Goal: Check status: Check status

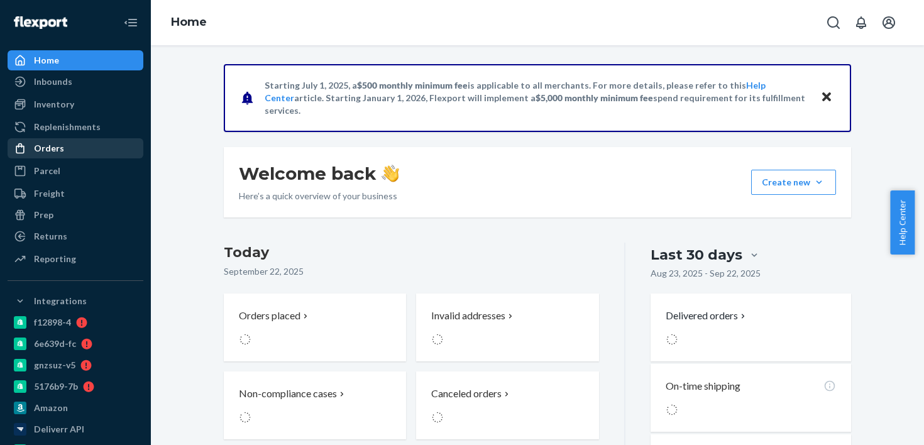
click at [94, 156] on div "Orders" at bounding box center [75, 148] width 133 height 18
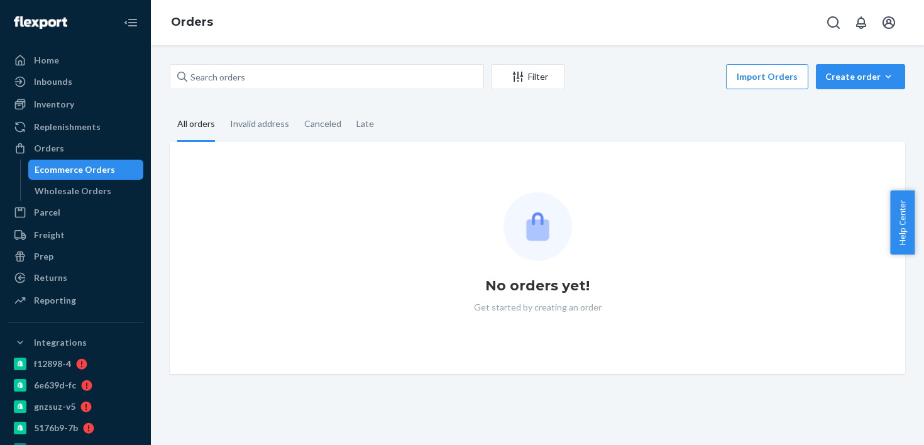
click at [241, 93] on div "Filter Import Orders Create order Ecommerce order Removal order All orders Inva…" at bounding box center [537, 219] width 754 height 310
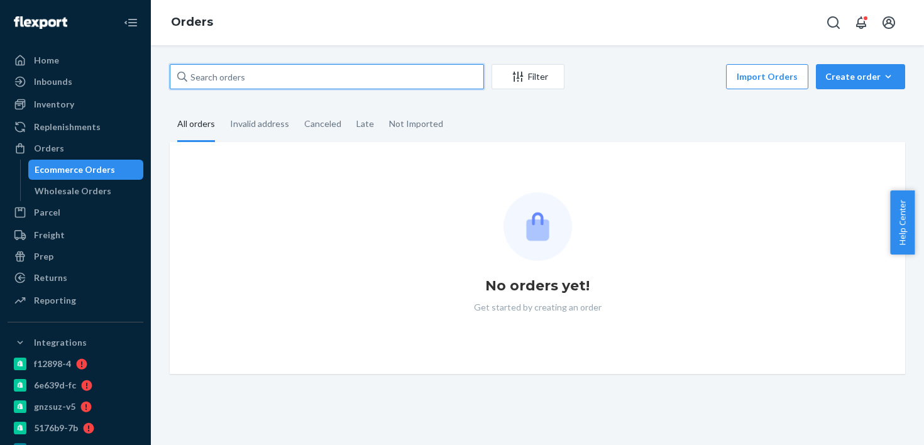
click at [258, 77] on input "text" at bounding box center [327, 76] width 314 height 25
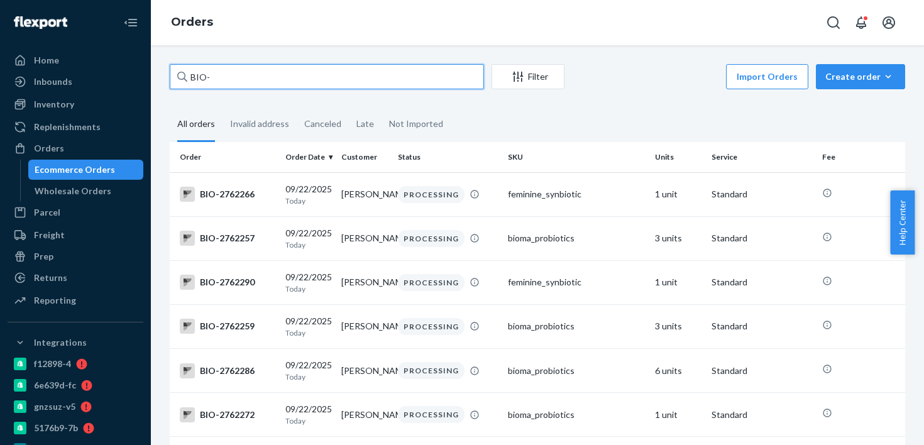
paste input "2698581"
type input "BIO-2698581"
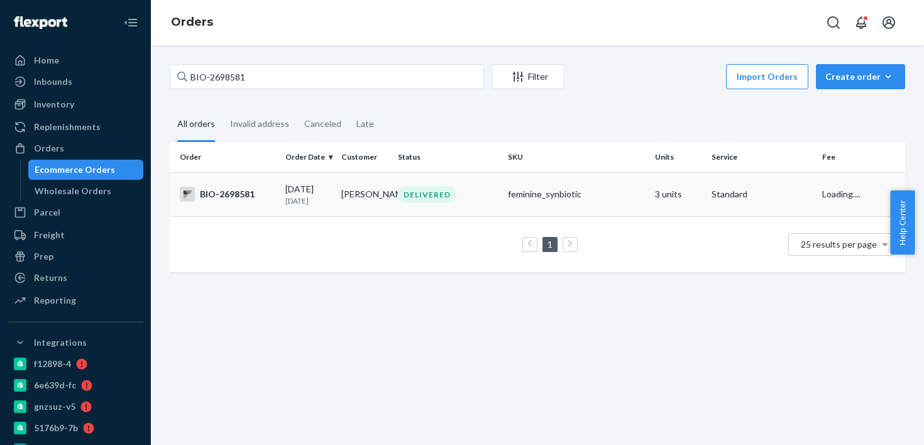
click at [295, 214] on td "09/14/2025 8 days ago" at bounding box center [308, 194] width 57 height 44
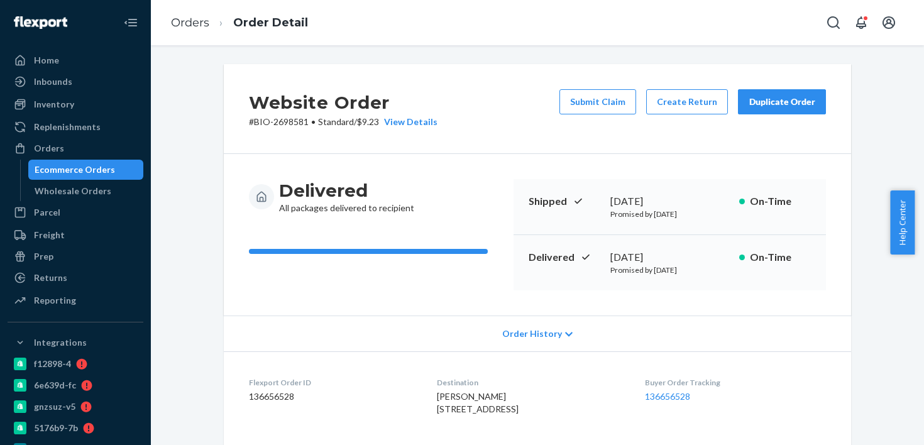
scroll to position [303, 0]
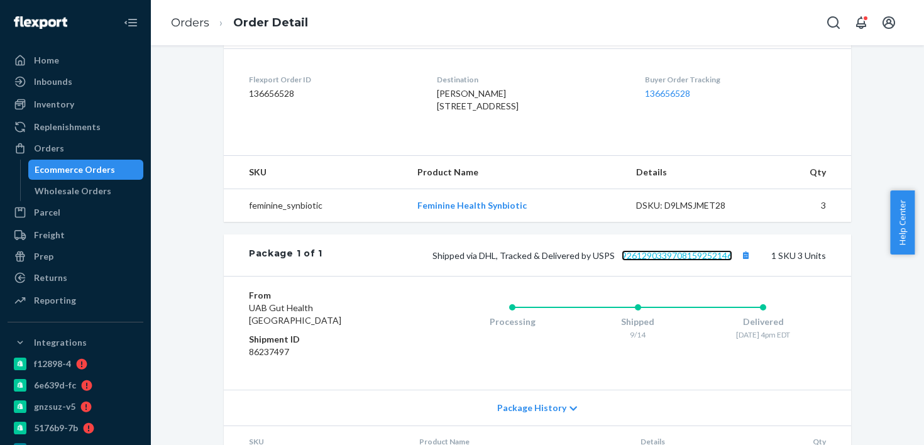
click at [638, 261] on link "9261290339708159252146" at bounding box center [676, 255] width 111 height 11
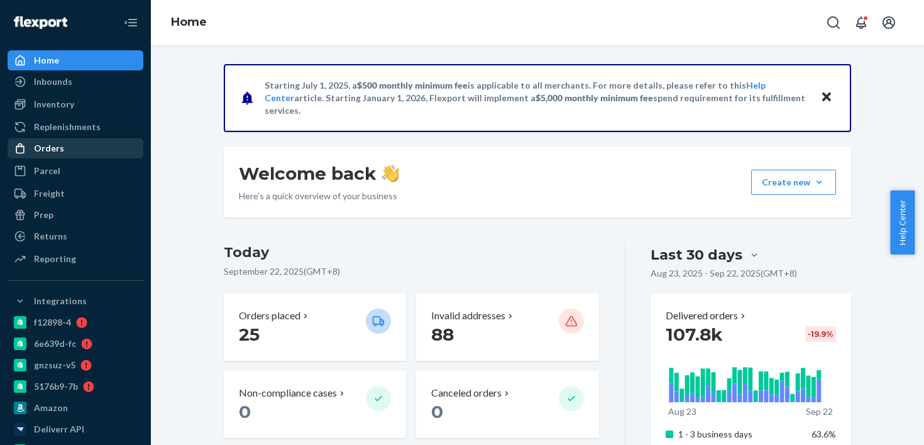
click at [104, 155] on div "Orders" at bounding box center [75, 148] width 133 height 18
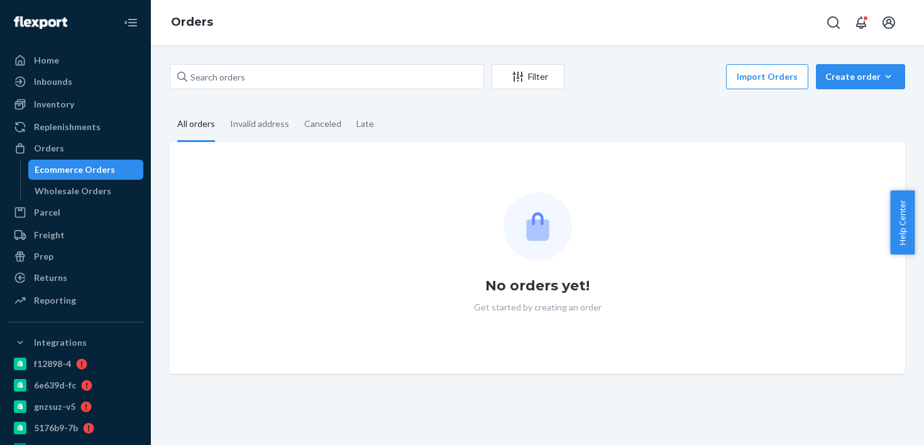
click at [293, 58] on div "Filter Import Orders Create order Ecommerce order Removal order All orders Inva…" at bounding box center [537, 245] width 773 height 400
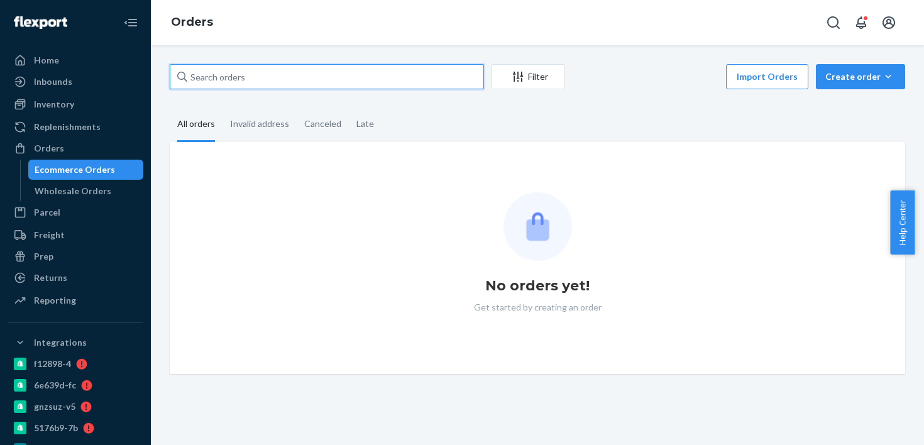
click at [282, 85] on input "text" at bounding box center [327, 76] width 314 height 25
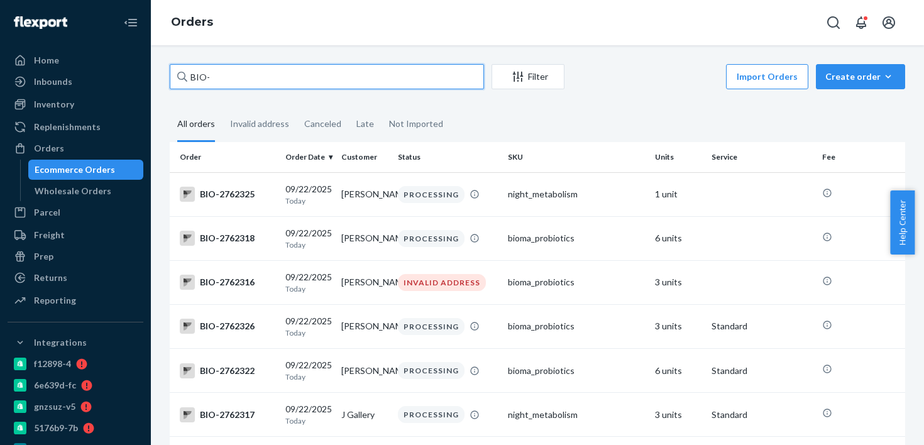
paste input "2762443"
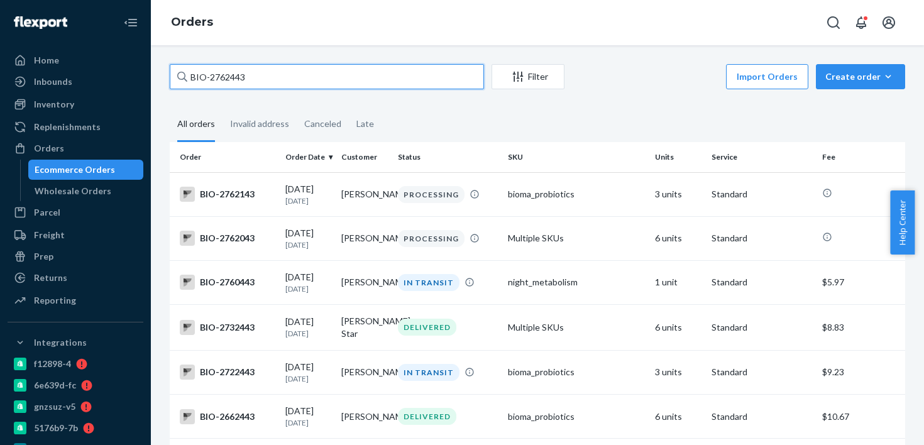
type input "BIO-2762443"
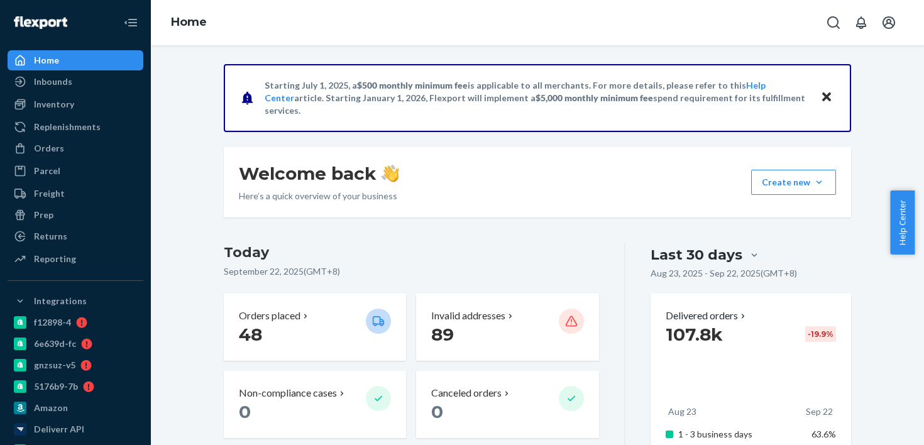
click at [74, 159] on div "Orders Ecommerce Orders Wholesale Orders" at bounding box center [76, 148] width 136 height 21
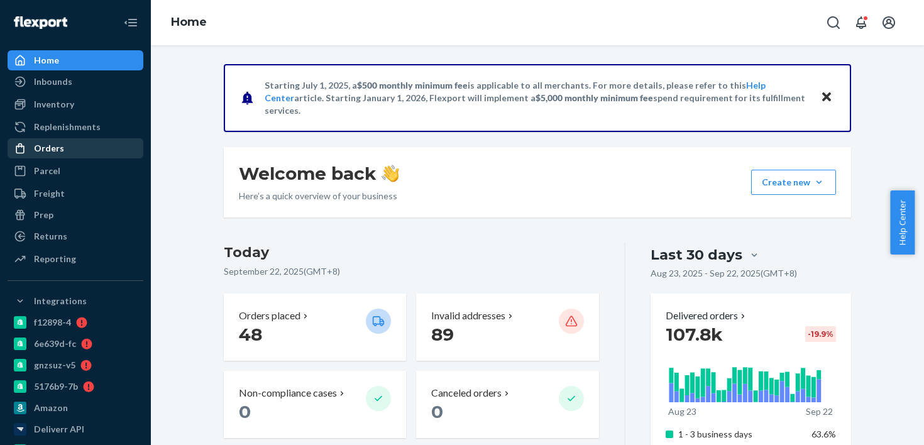
click at [72, 156] on div "Orders" at bounding box center [75, 148] width 133 height 18
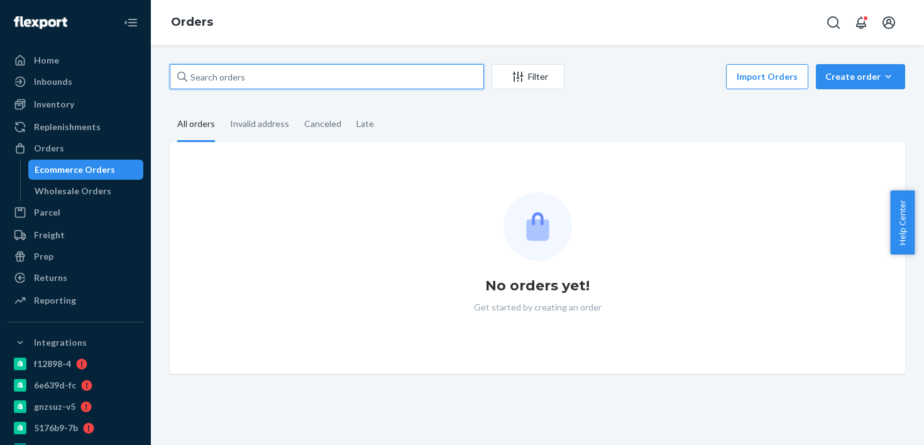
click at [232, 85] on input "text" at bounding box center [327, 76] width 314 height 25
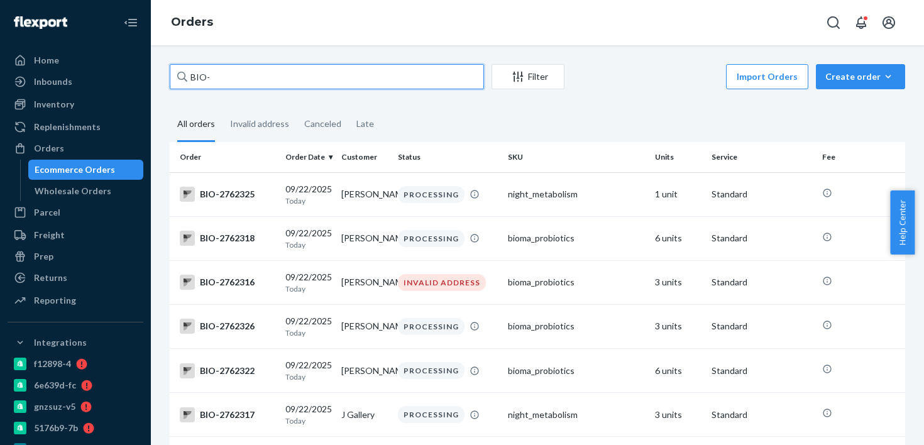
paste input "2657709"
type input "BIO-2657709"
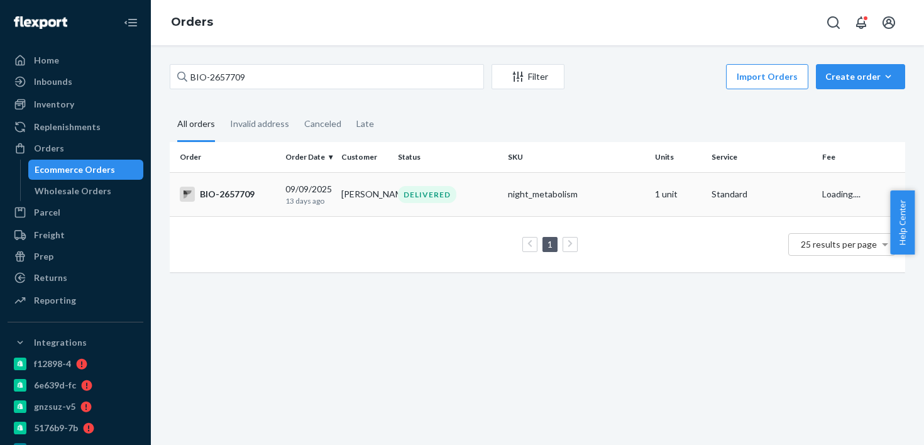
click at [295, 177] on td "09/09/2025 13 days ago" at bounding box center [308, 194] width 57 height 44
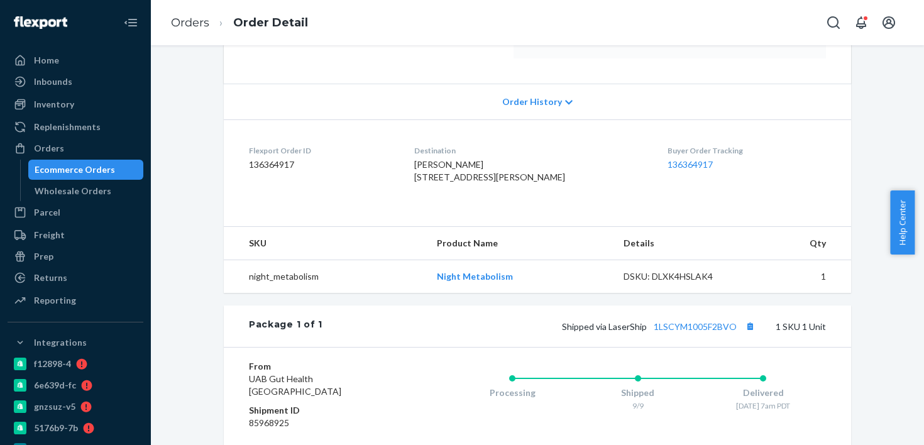
scroll to position [297, 0]
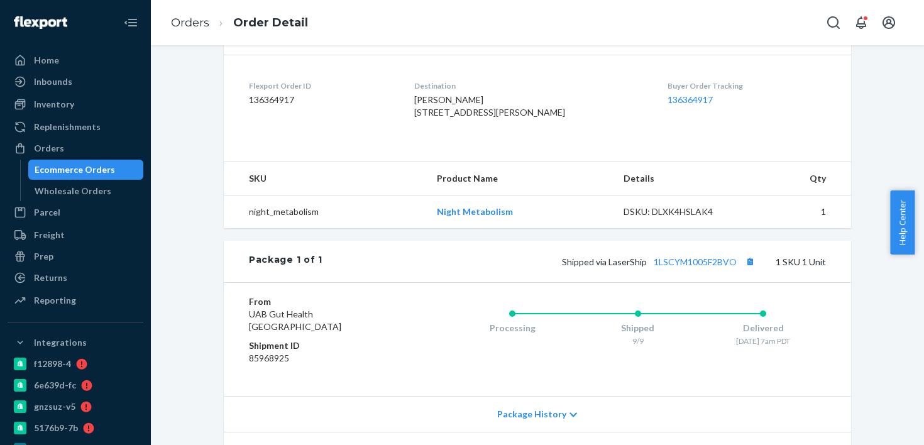
click at [459, 117] on span "Chrissy Barcellos 510 W Reese Ave Visalia, CA 93277-9198 US" at bounding box center [489, 105] width 151 height 23
click at [456, 109] on span "Chrissy Barcellos 510 W Reese Ave Visalia, CA 93277-9198 US" at bounding box center [489, 105] width 151 height 23
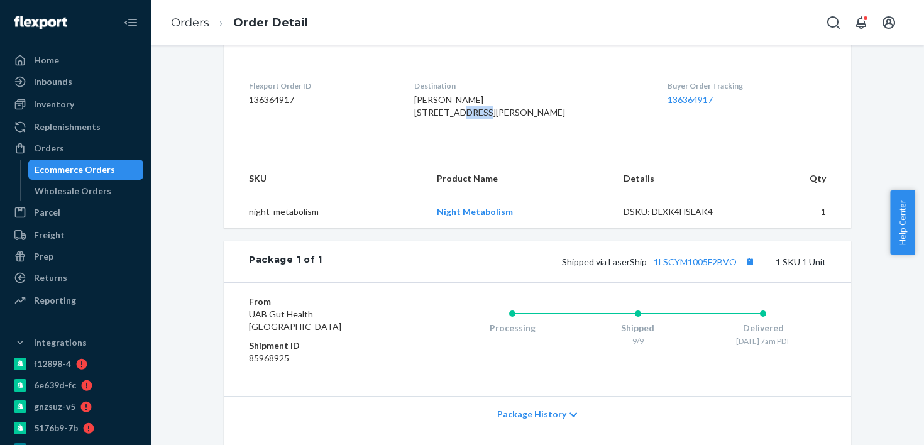
click at [456, 109] on span "Chrissy Barcellos 510 W Reese Ave Visalia, CA 93277-9198 US" at bounding box center [489, 105] width 151 height 23
click at [454, 95] on span "Chrissy Barcellos 510 W Reese Ave Visalia, CA 93277-9198 US" at bounding box center [489, 105] width 151 height 23
click at [459, 107] on span "Chrissy Barcellos 510 W Reese Ave Visalia, CA 93277-9198 US" at bounding box center [489, 105] width 151 height 23
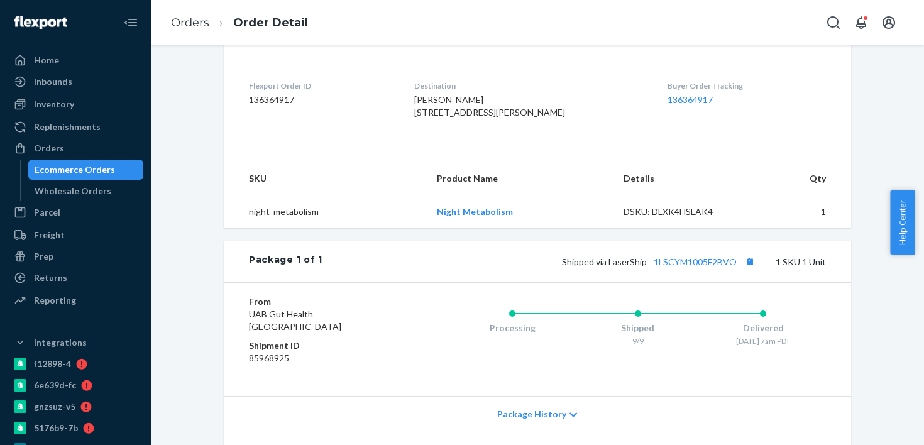
click at [459, 107] on span "Chrissy Barcellos 510 W Reese Ave Visalia, CA 93277-9198 US" at bounding box center [489, 105] width 151 height 23
click at [462, 119] on div "Chrissy Barcellos 510 W Reese Ave Visalia, CA 93277-9198 US" at bounding box center [531, 106] width 234 height 25
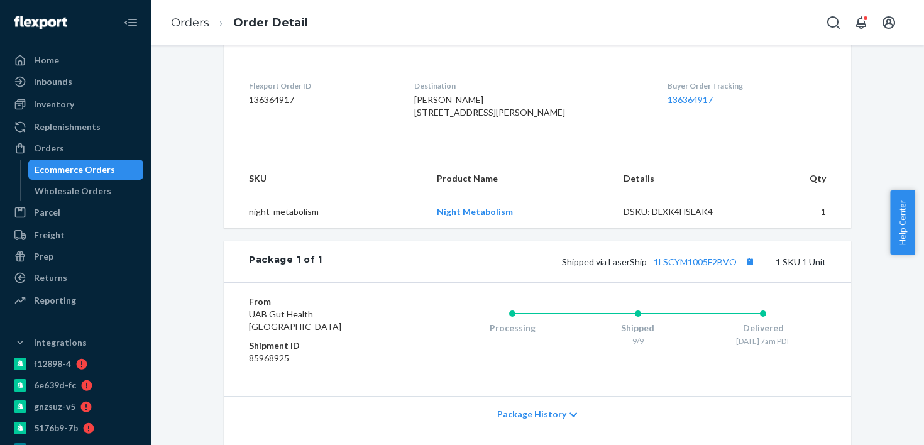
click at [462, 119] on div "Chrissy Barcellos 510 W Reese Ave Visalia, CA 93277-9198 US" at bounding box center [531, 106] width 234 height 25
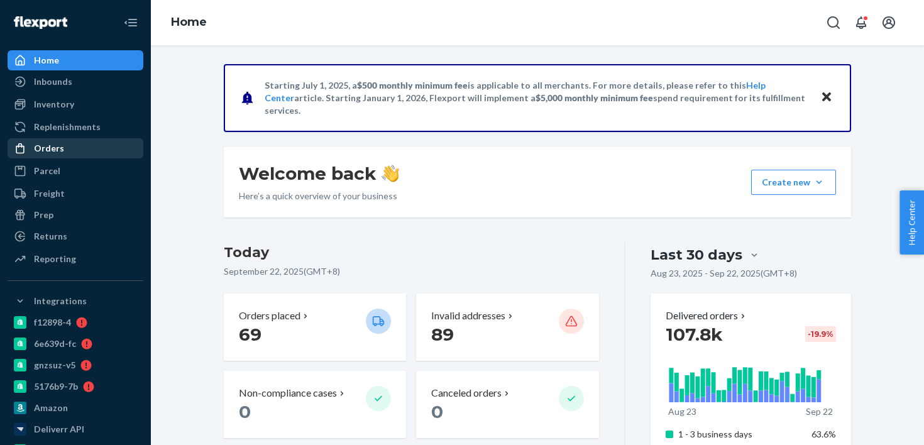
click at [87, 156] on div "Orders" at bounding box center [75, 148] width 133 height 18
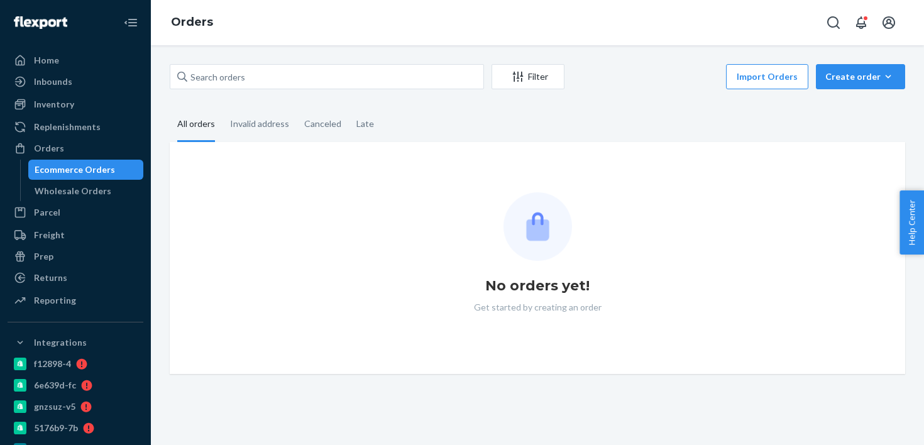
click at [283, 91] on div "Filter Import Orders Create order Ecommerce order Removal order" at bounding box center [537, 78] width 735 height 28
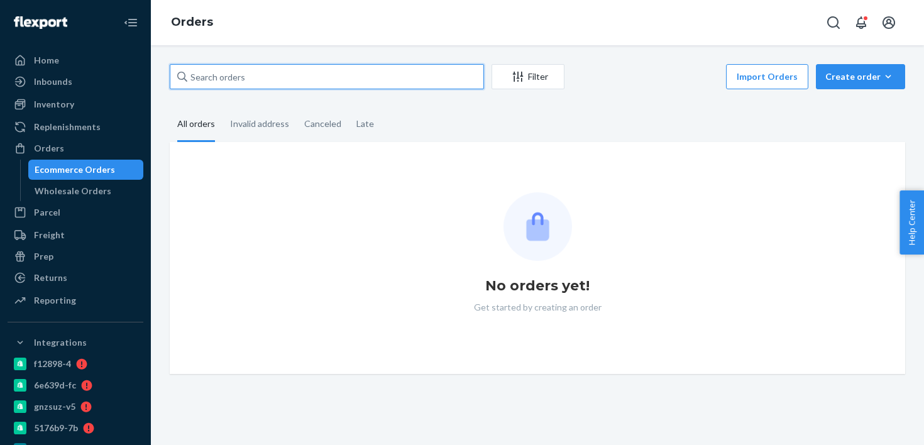
click at [273, 88] on input "text" at bounding box center [327, 76] width 314 height 25
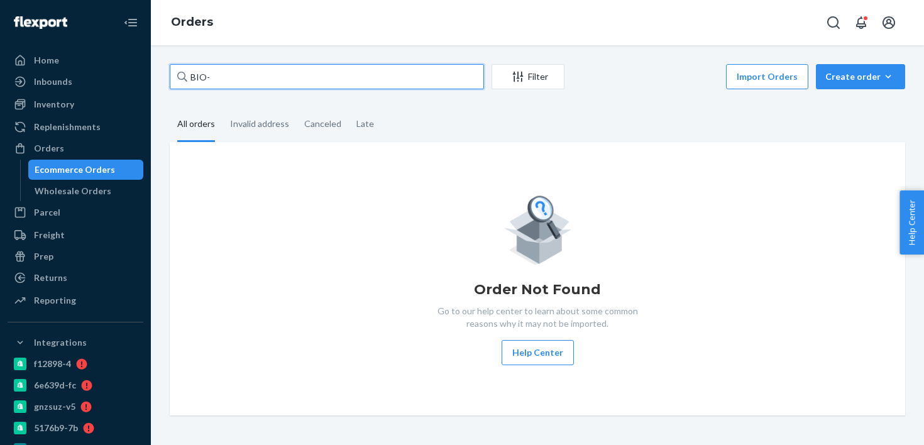
paste input "2425749"
click at [274, 79] on input "BIO-2425749" at bounding box center [327, 76] width 314 height 25
type input "BIO-2425749"
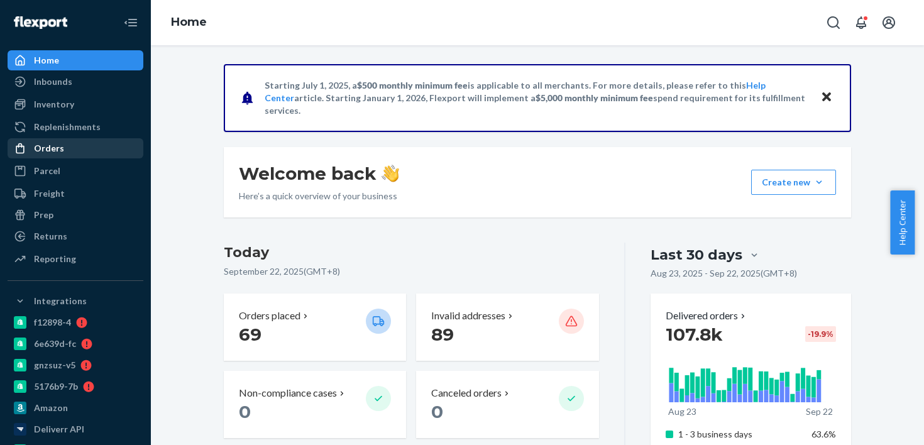
click at [80, 150] on div "Orders" at bounding box center [75, 148] width 133 height 18
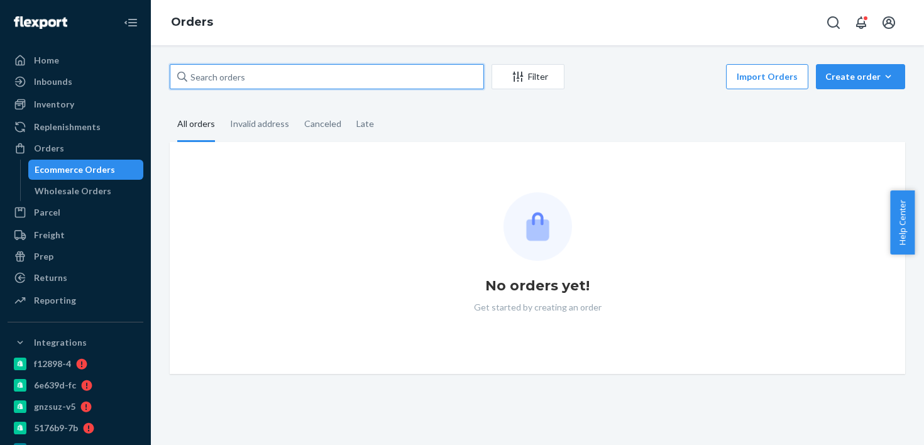
click at [220, 79] on input "text" at bounding box center [327, 76] width 314 height 25
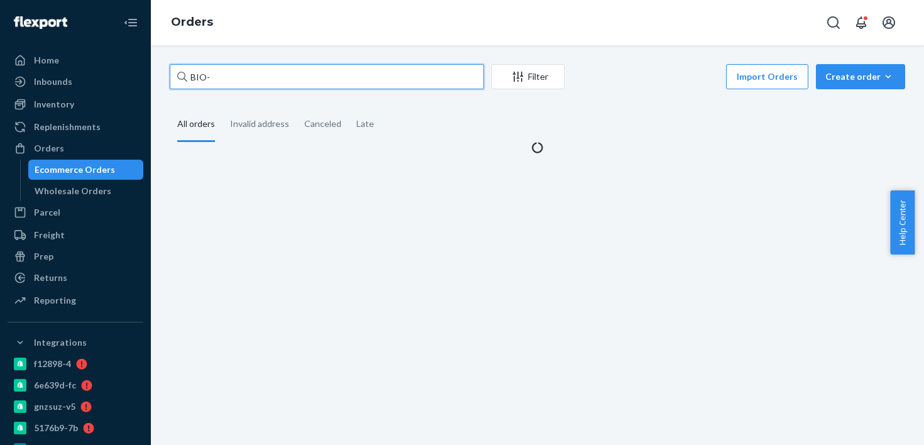
paste input "2425749"
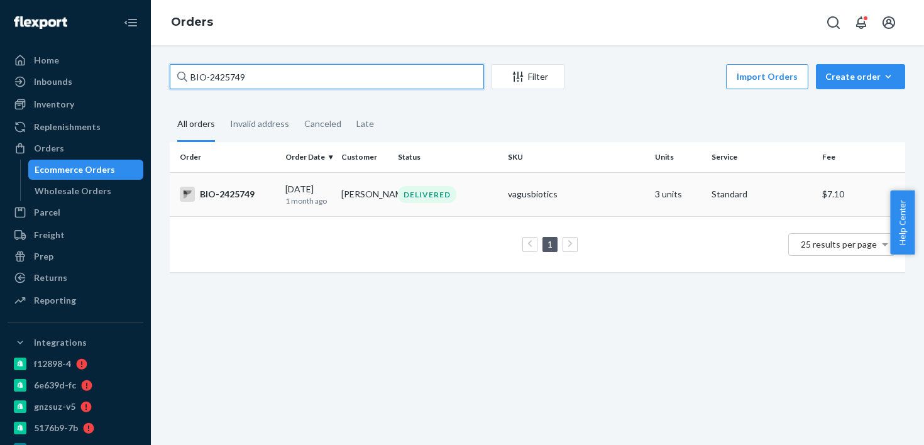
type input "BIO-2425749"
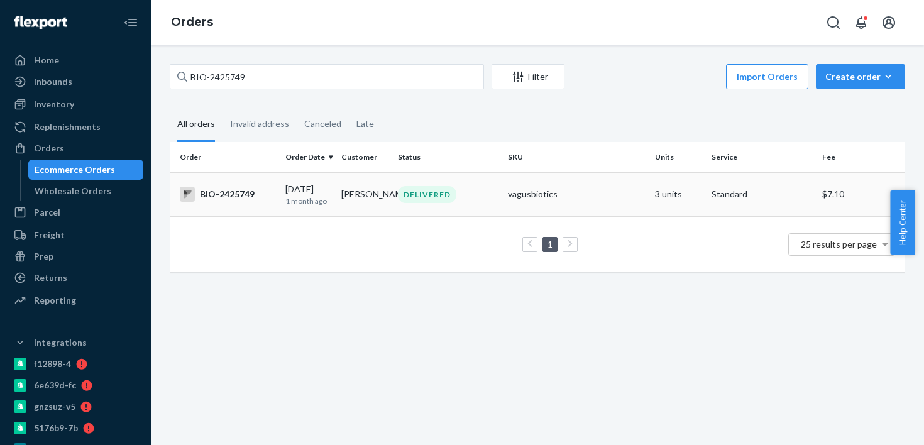
click at [263, 205] on td "BIO-2425749" at bounding box center [225, 194] width 111 height 44
